Goal: Check status: Check status

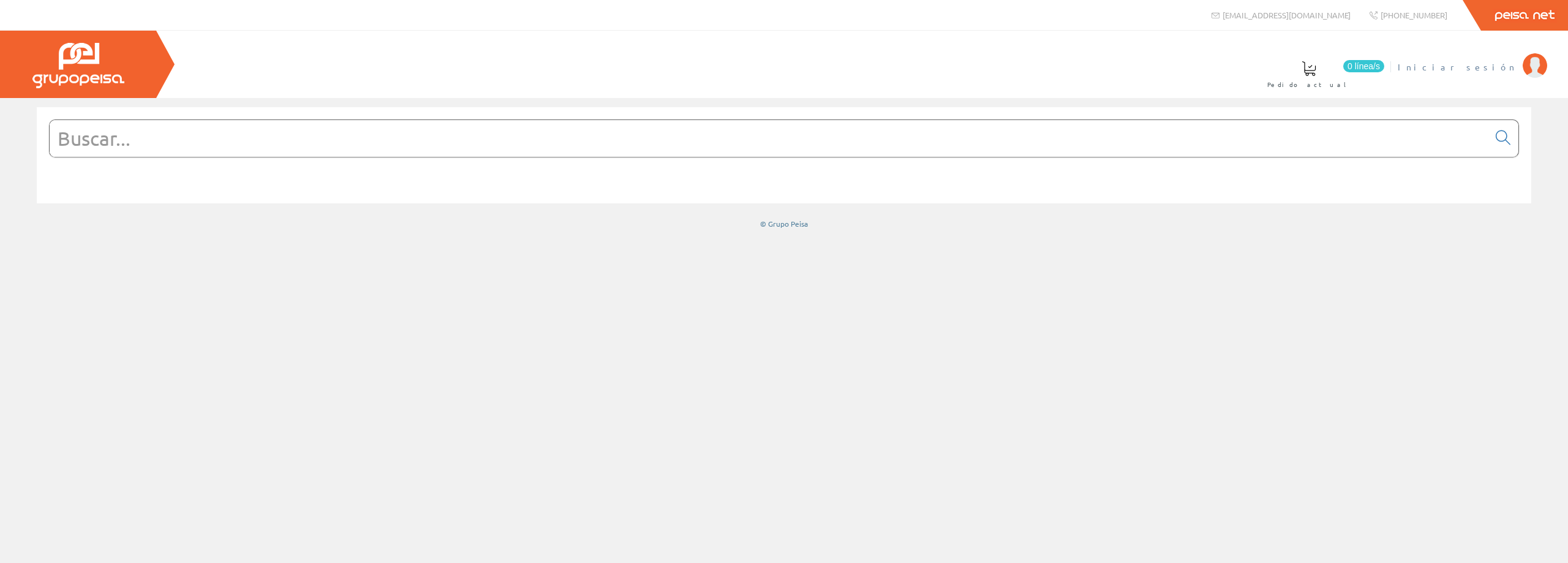
click at [1473, 64] on span "Iniciar sesión" at bounding box center [1456, 66] width 119 height 12
click at [1037, 71] on link "Últimas compras" at bounding box center [980, 73] width 112 height 45
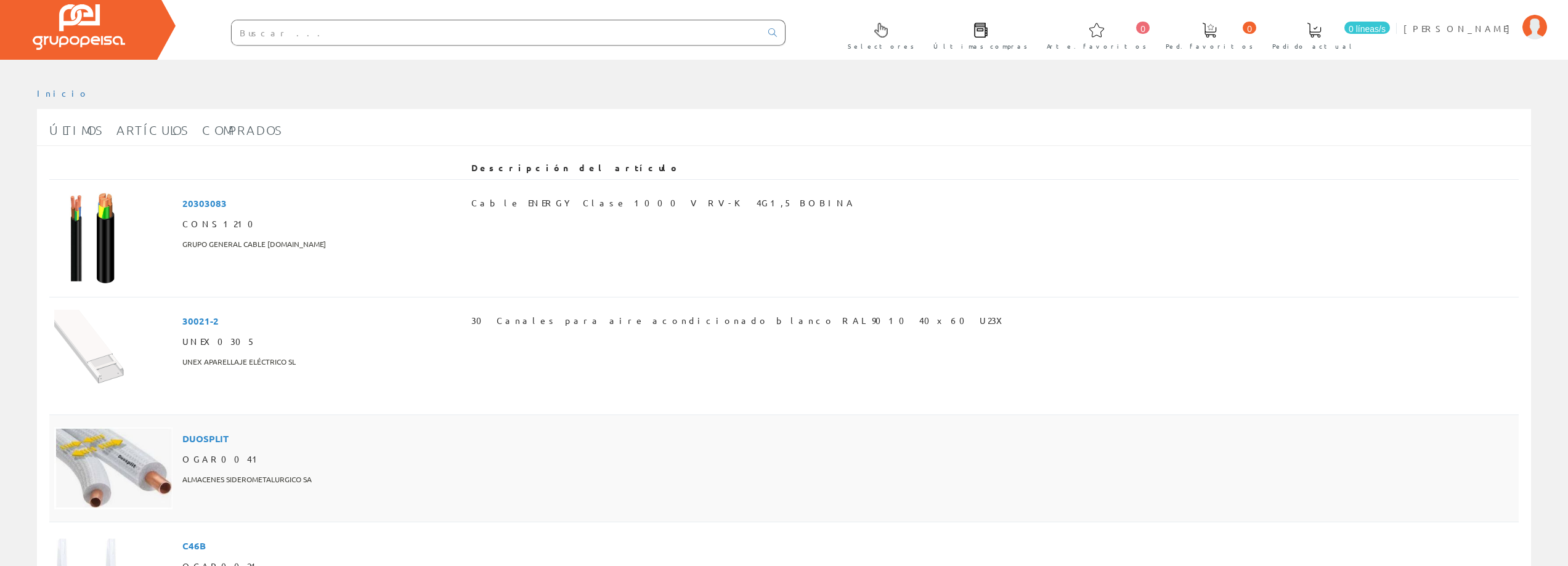
scroll to position [38, 0]
click at [211, 234] on span "CONS1210" at bounding box center [221, 225] width 78 height 21
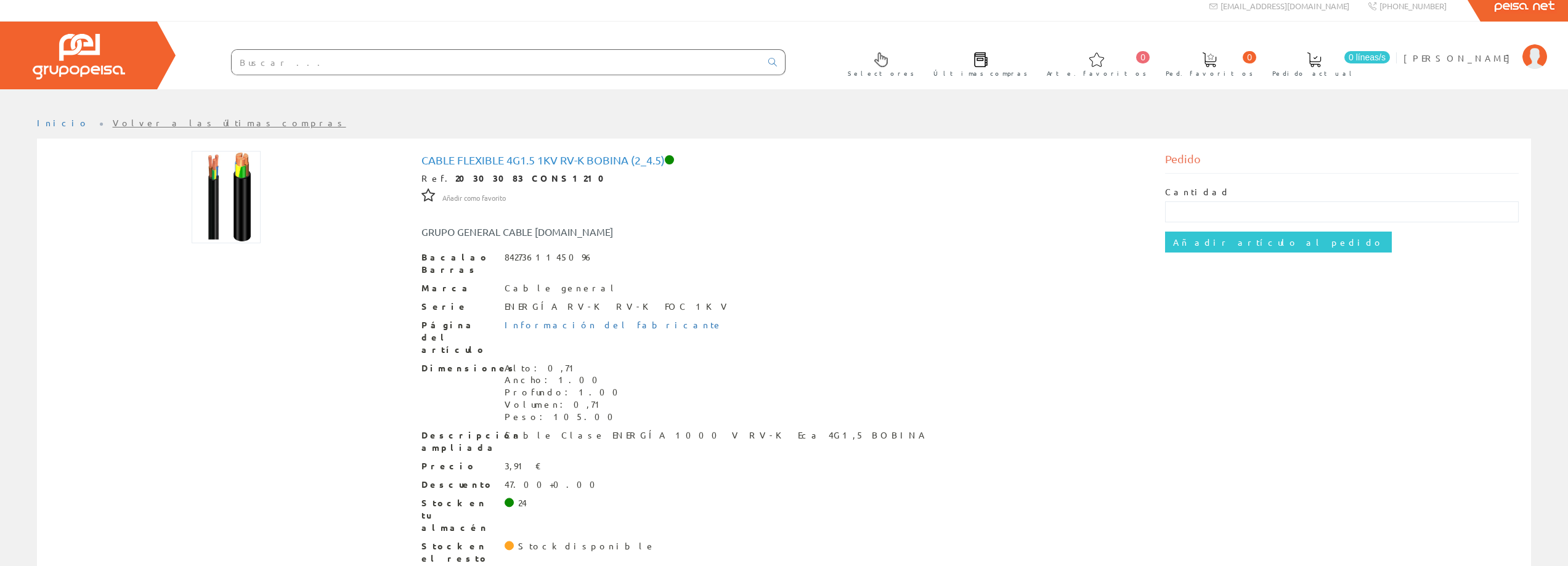
scroll to position [12, 0]
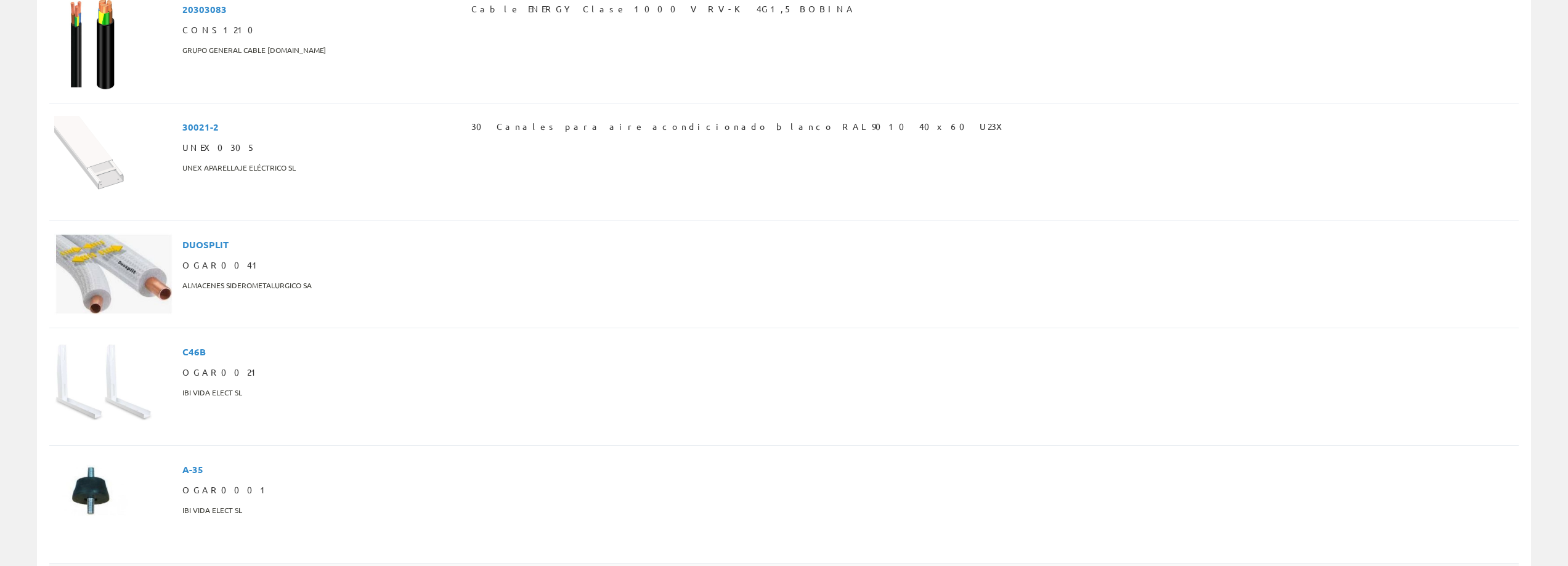
scroll to position [284, 0]
click at [182, 278] on span "ALMACENES SIDEROMETALURGICO SA" at bounding box center [247, 289] width 129 height 21
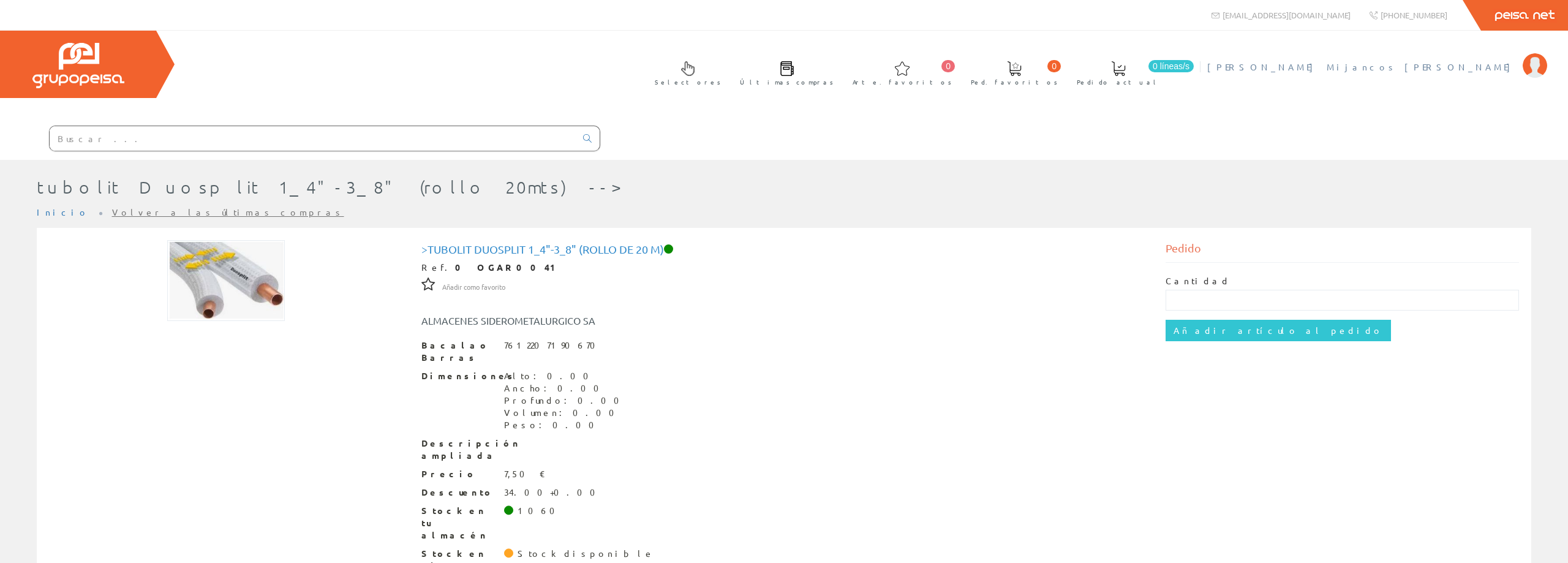
click at [1443, 67] on font "[PERSON_NAME] Mijancos [PERSON_NAME]" at bounding box center [1361, 66] width 309 height 11
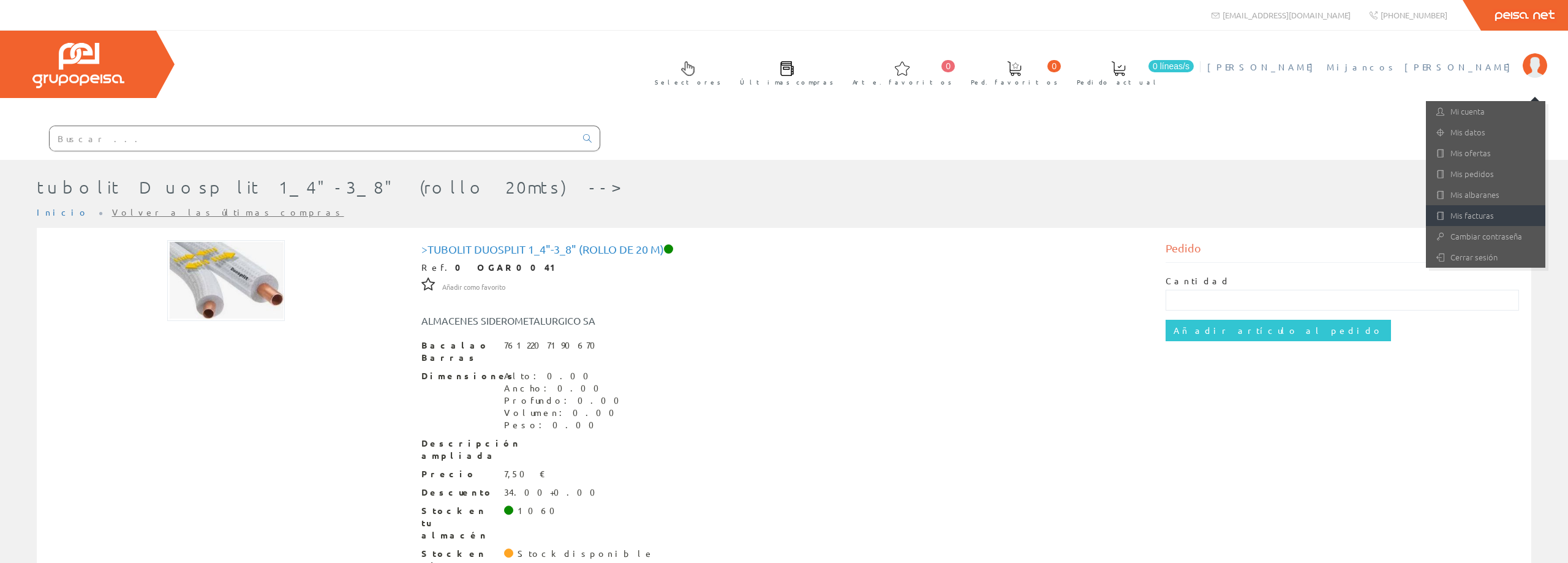
click at [1435, 217] on link "Mis facturas" at bounding box center [1485, 215] width 120 height 21
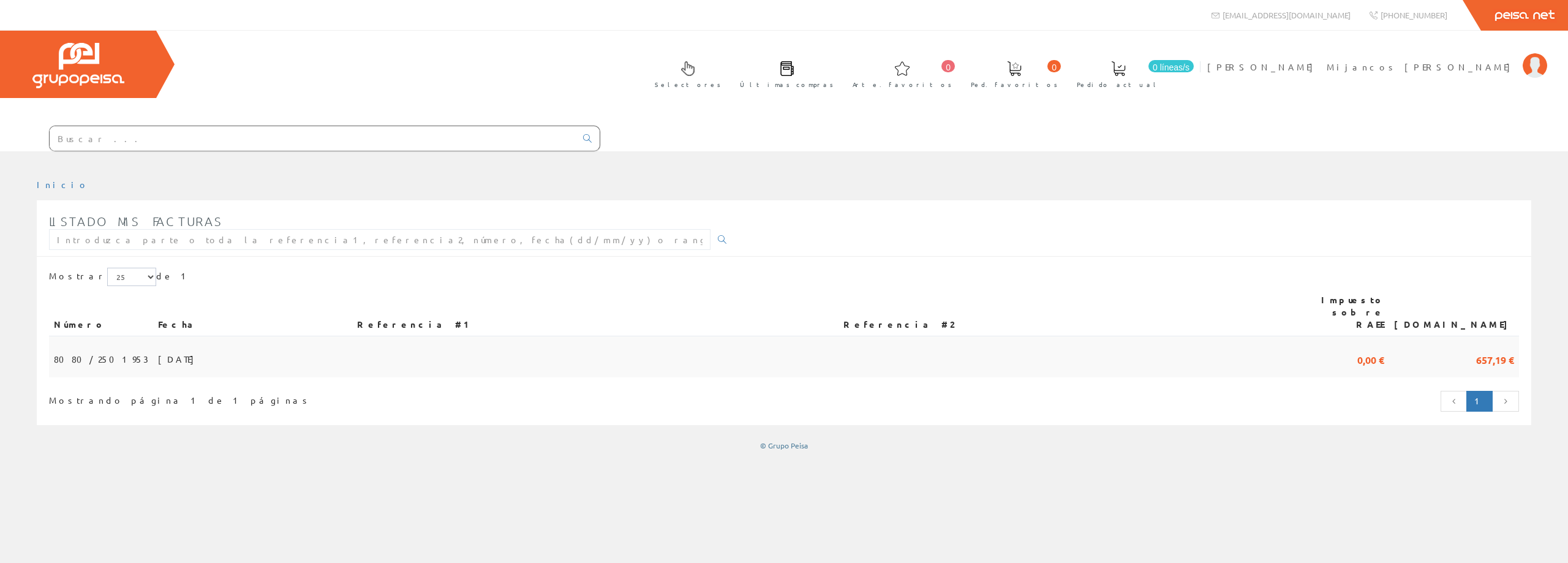
click at [1360, 336] on td "0,00 €" at bounding box center [1343, 357] width 92 height 41
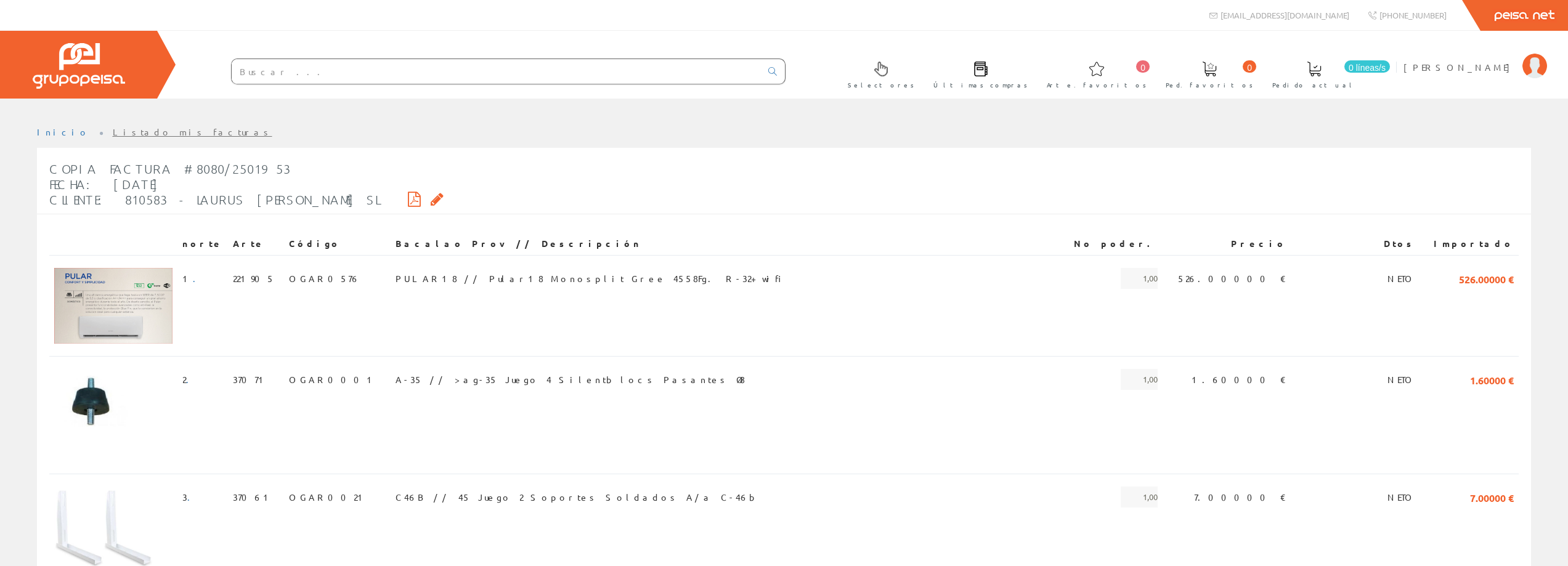
click at [408, 197] on icon at bounding box center [414, 199] width 13 height 9
